Goal: Task Accomplishment & Management: Manage account settings

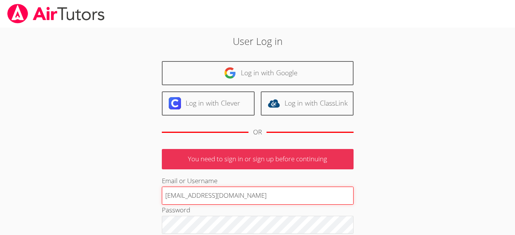
click at [205, 194] on input "terigennaro@airtutors.org" at bounding box center [258, 195] width 192 height 18
click at [238, 194] on input "terigennaroairtutors.org" at bounding box center [258, 195] width 192 height 18
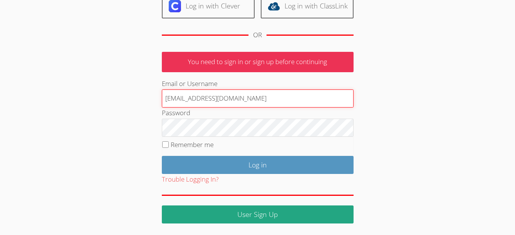
type input "terigennaroairtutor@gmail.com"
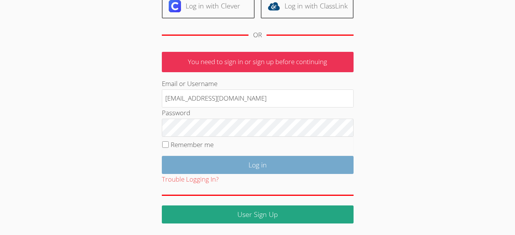
click at [278, 164] on input "Log in" at bounding box center [258, 165] width 192 height 18
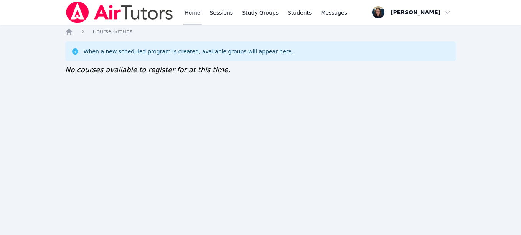
click at [193, 11] on link "Home" at bounding box center [192, 12] width 19 height 25
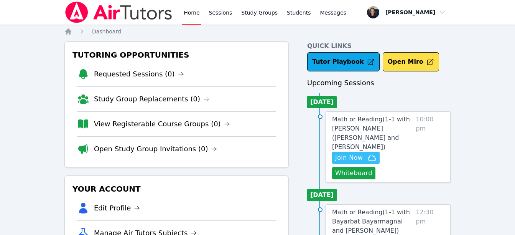
click at [362, 153] on span "Join Now" at bounding box center [349, 157] width 28 height 9
click at [211, 15] on link "Sessions" at bounding box center [221, 12] width 26 height 25
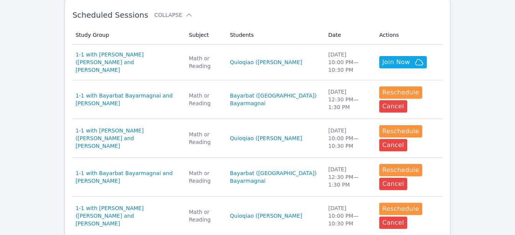
scroll to position [508, 0]
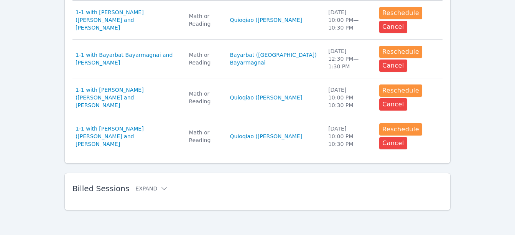
click at [143, 193] on div "Billed Sessions Expand" at bounding box center [246, 188] width 346 height 21
click at [144, 189] on button "Expand" at bounding box center [151, 189] width 33 height 8
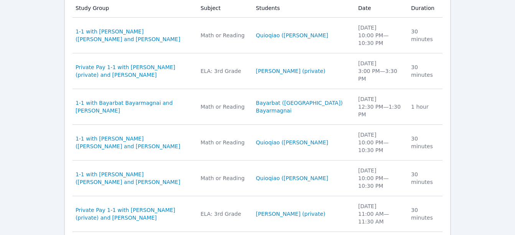
scroll to position [710, 0]
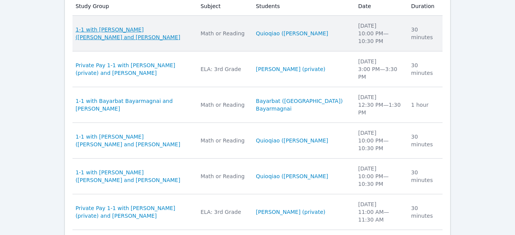
click at [156, 30] on span "1-1 with [PERSON_NAME] ([PERSON_NAME] and [PERSON_NAME]" at bounding box center [134, 33] width 116 height 15
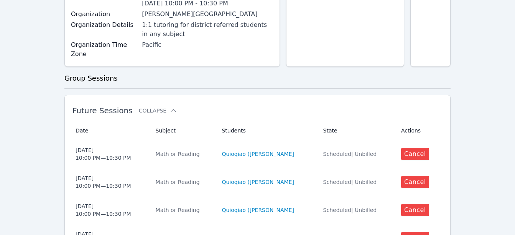
scroll to position [201, 0]
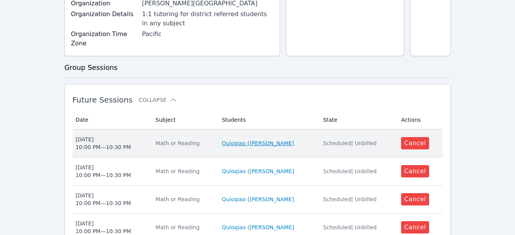
click at [240, 139] on link "Quioqiao ([PERSON_NAME]" at bounding box center [258, 143] width 72 height 8
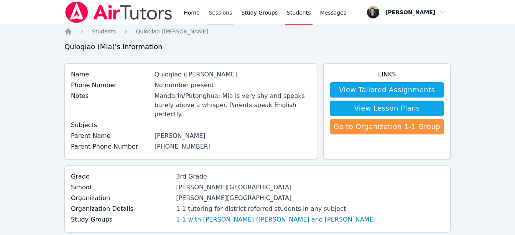
click at [216, 13] on link "Sessions" at bounding box center [221, 12] width 26 height 25
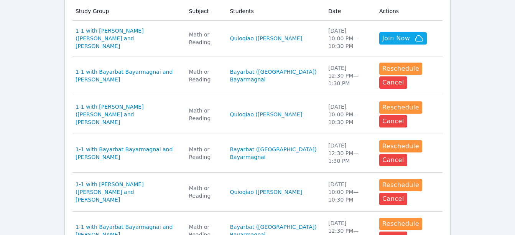
scroll to position [508, 0]
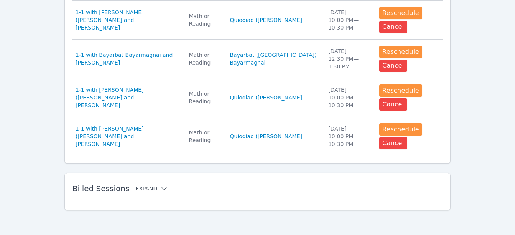
click at [142, 190] on button "Expand" at bounding box center [151, 189] width 33 height 8
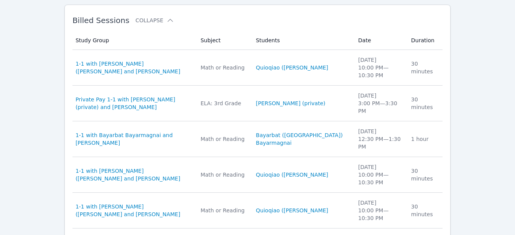
scroll to position [678, 0]
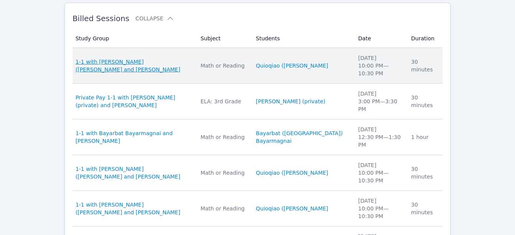
click at [140, 68] on span "1-1 with [PERSON_NAME] ([PERSON_NAME] and [PERSON_NAME]" at bounding box center [134, 65] width 116 height 15
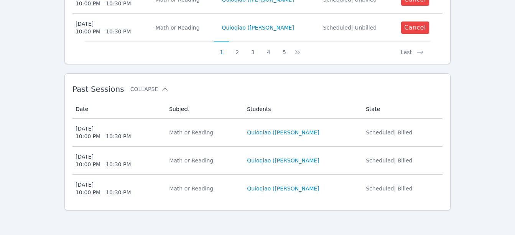
scroll to position [541, 0]
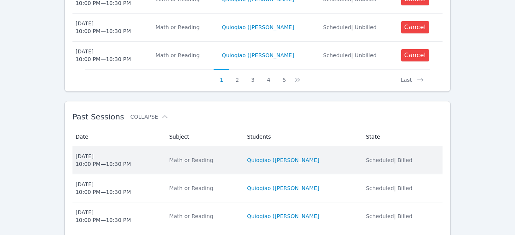
click at [296, 146] on td "Students Quioqiao ([PERSON_NAME]" at bounding box center [301, 160] width 119 height 28
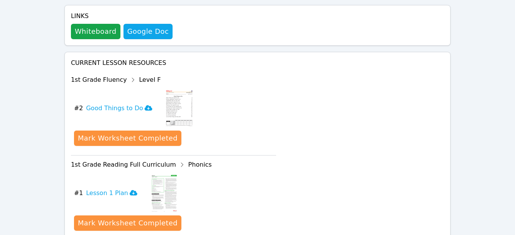
scroll to position [561, 0]
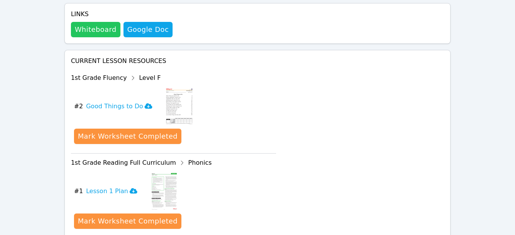
click at [92, 22] on button "Whiteboard" at bounding box center [95, 29] width 49 height 15
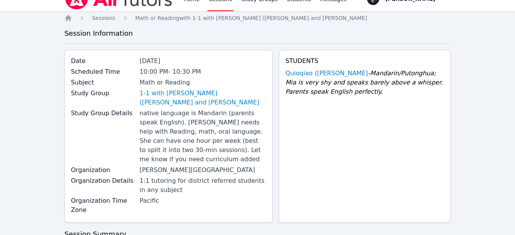
scroll to position [13, 0]
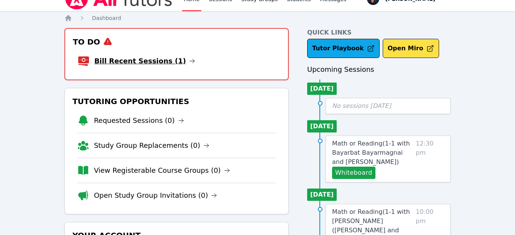
click at [134, 59] on link "Bill Recent Sessions (1)" at bounding box center [144, 61] width 101 height 11
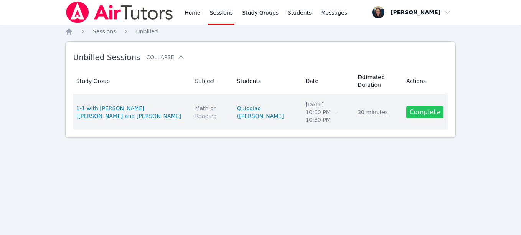
click at [412, 116] on link "Complete" at bounding box center [424, 112] width 37 height 12
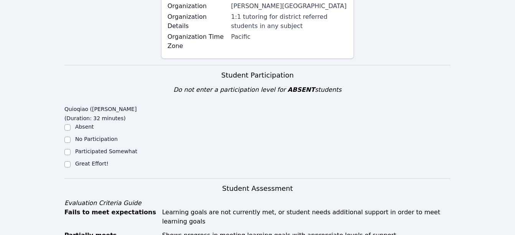
scroll to position [214, 0]
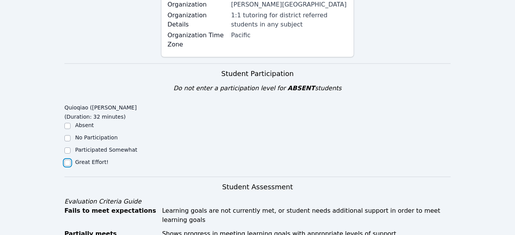
click at [65, 160] on input "Great Effort!" at bounding box center [67, 163] width 6 height 6
checkbox input "true"
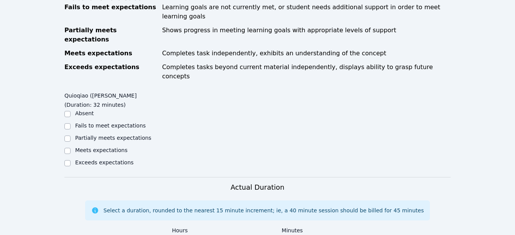
scroll to position [419, 0]
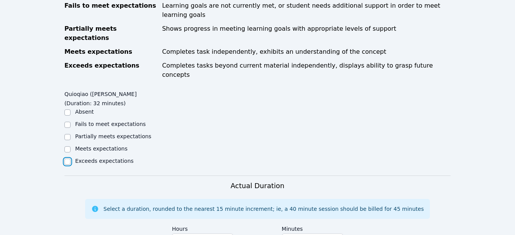
click at [68, 158] on input "Exceeds expectations" at bounding box center [67, 161] width 6 height 6
checkbox input "true"
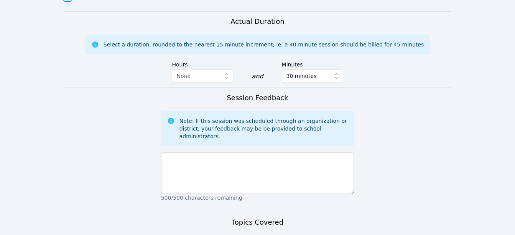
scroll to position [586, 0]
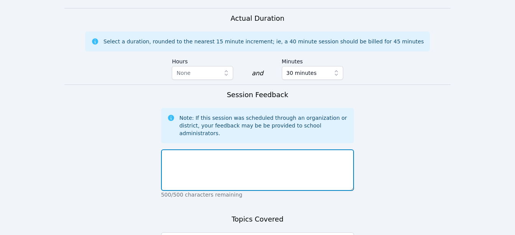
click at [250, 149] on textarea at bounding box center [257, 169] width 193 height 41
type textarea "[PERSON_NAME] is always attentive and participates in class."
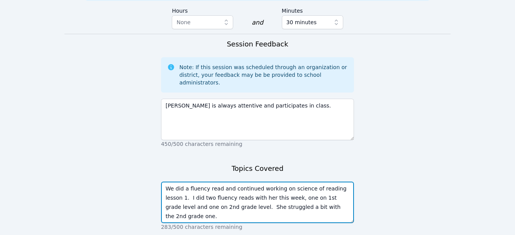
scroll to position [638, 0]
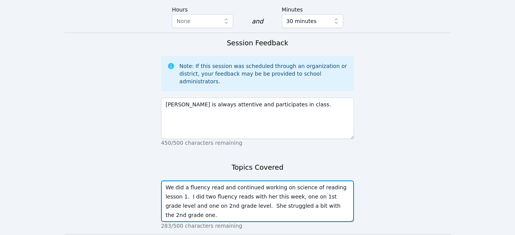
type textarea "We did a fluency read and continued working on science of reading lesson 1. I d…"
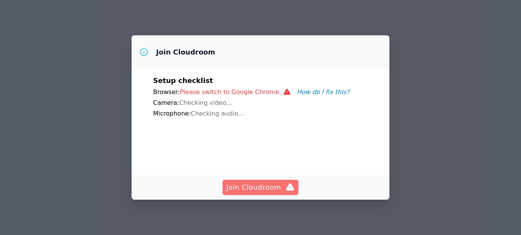
click at [250, 192] on span "Join Cloudroom" at bounding box center [260, 187] width 69 height 11
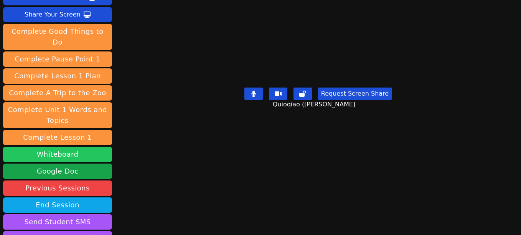
click at [57, 147] on button "Whiteboard" at bounding box center [57, 154] width 109 height 15
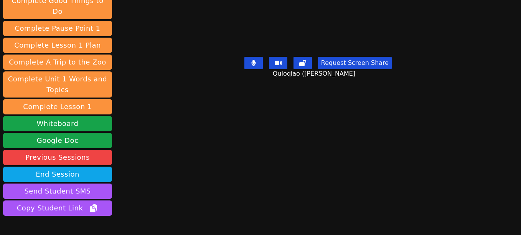
scroll to position [126, 0]
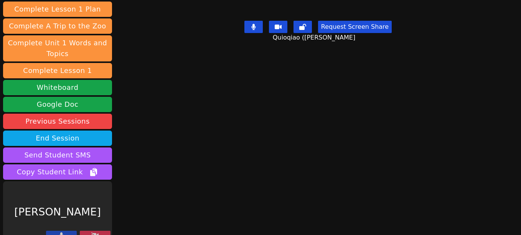
click at [101, 219] on div "[PERSON_NAME]" at bounding box center [57, 211] width 109 height 61
click at [101, 231] on button at bounding box center [95, 235] width 31 height 9
click at [95, 232] on icon at bounding box center [95, 235] width 8 height 6
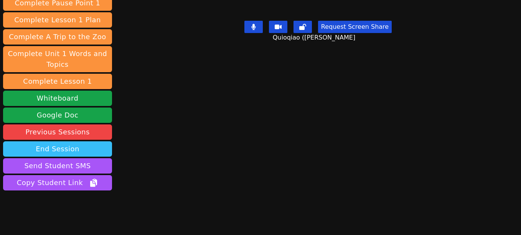
click at [59, 141] on button "End Session" at bounding box center [57, 148] width 109 height 15
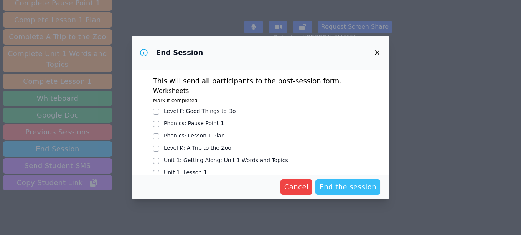
click at [348, 184] on span "End the session" at bounding box center [347, 186] width 57 height 11
